Goal: Task Accomplishment & Management: Manage account settings

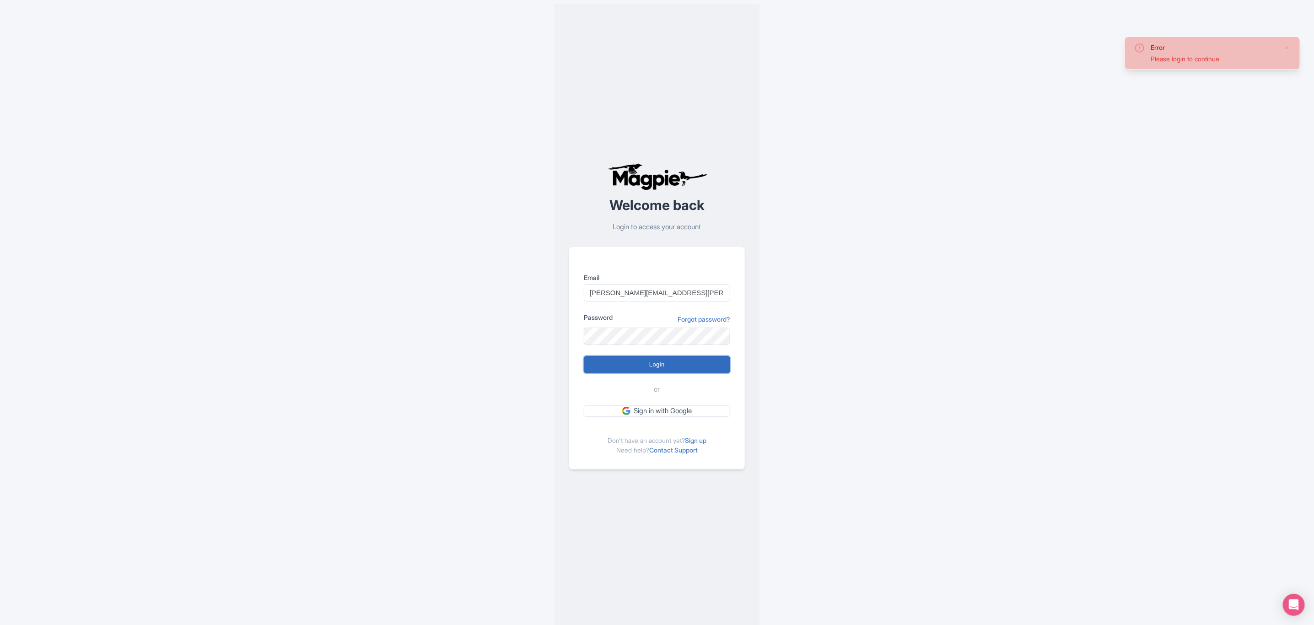
click at [658, 368] on input "Login" at bounding box center [657, 364] width 146 height 17
type input "Logging in..."
